Goal: Information Seeking & Learning: Learn about a topic

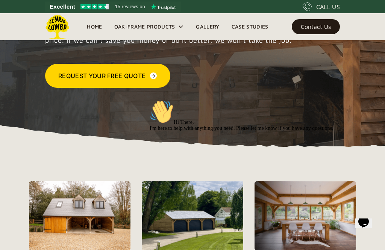
scroll to position [132, 0]
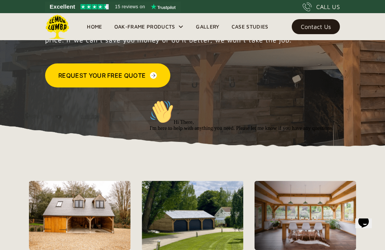
click at [149, 100] on icon "Chat attention grabber" at bounding box center [149, 100] width 0 height 0
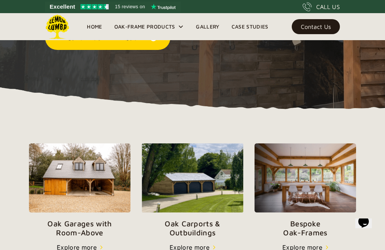
scroll to position [172, 0]
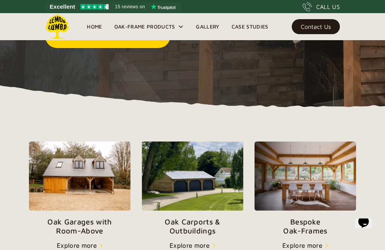
click at [195, 185] on img at bounding box center [193, 176] width 102 height 69
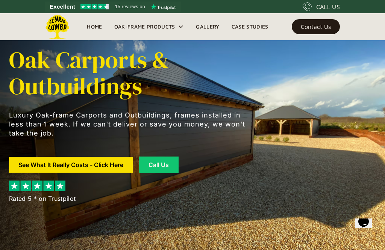
click at [79, 157] on link "See What It Really Costs - Click Here" at bounding box center [71, 165] width 124 height 16
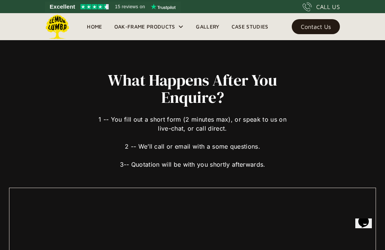
click at [147, 26] on div "Oak-Frame Products" at bounding box center [144, 26] width 61 height 9
click at [172, 27] on div "Oak-Frame Products" at bounding box center [144, 26] width 61 height 9
click at [208, 29] on link "Gallery" at bounding box center [207, 26] width 35 height 11
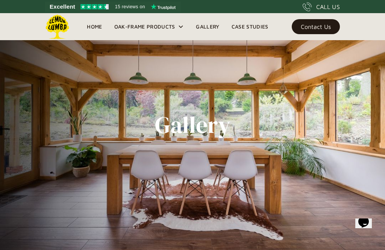
click at [98, 24] on link "Home" at bounding box center [94, 26] width 27 height 11
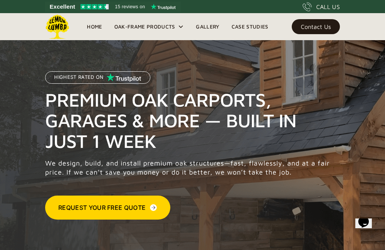
click at [150, 26] on div "Oak-Frame Products" at bounding box center [144, 26] width 61 height 9
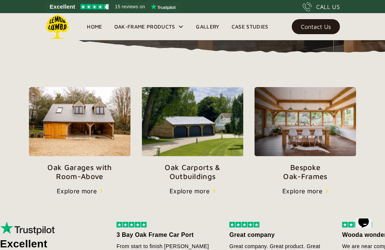
scroll to position [227, 0]
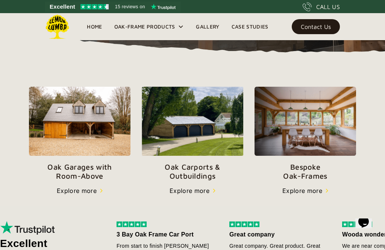
click at [197, 166] on p "Oak Carports & Outbuildings" at bounding box center [193, 172] width 102 height 18
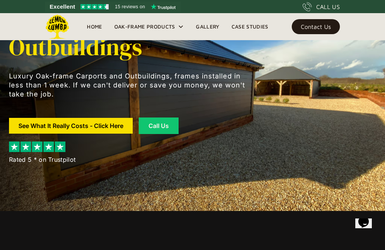
scroll to position [33, 0]
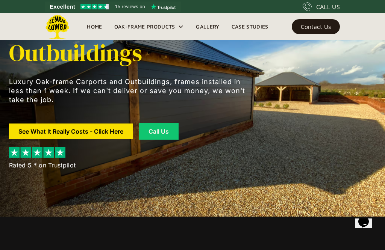
click at [88, 124] on link "See What It Really Costs - Click Here" at bounding box center [71, 132] width 124 height 16
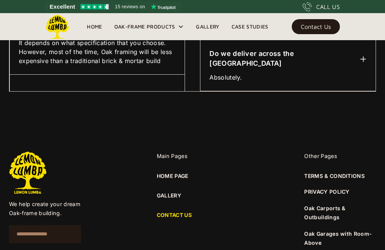
scroll to position [691, 0]
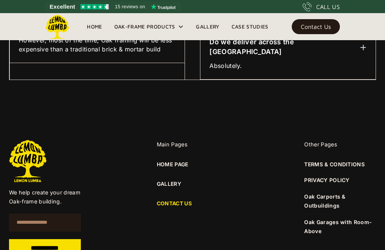
click at [50, 239] on input "**********" at bounding box center [45, 248] width 72 height 18
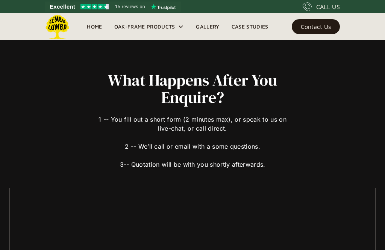
scroll to position [0, 0]
